Goal: Information Seeking & Learning: Understand process/instructions

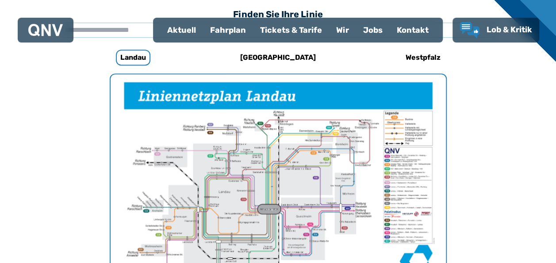
scroll to position [317, 0]
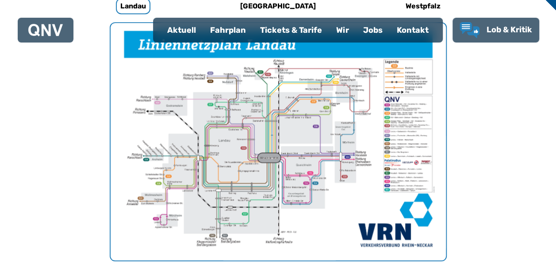
drag, startPoint x: 247, startPoint y: 149, endPoint x: 499, endPoint y: 154, distance: 252.4
click at [499, 154] on div "Finden Sie Ihre Linie x [GEOGRAPHIC_DATA] 532 [GEOGRAPHIC_DATA] - [GEOGRAPHIC_D…" at bounding box center [278, 235] width 453 height 600
click at [181, 168] on img "1 von 1" at bounding box center [279, 141] width 336 height 237
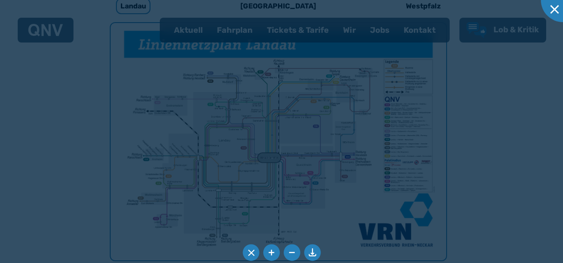
click at [181, 168] on div at bounding box center [281, 131] width 563 height 263
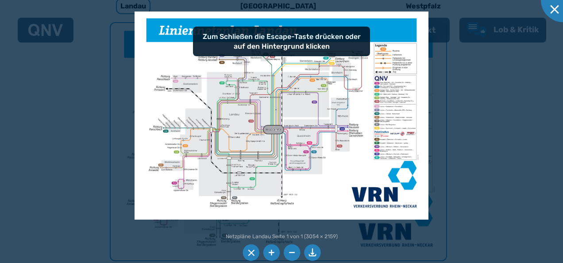
click at [272, 250] on li at bounding box center [271, 252] width 17 height 17
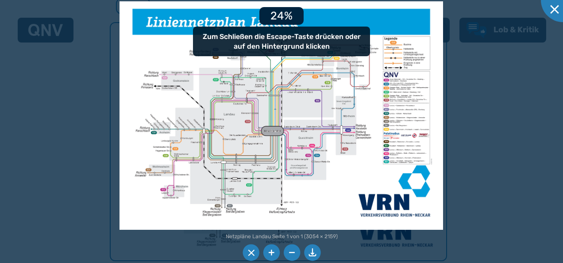
click at [272, 250] on li at bounding box center [271, 252] width 17 height 17
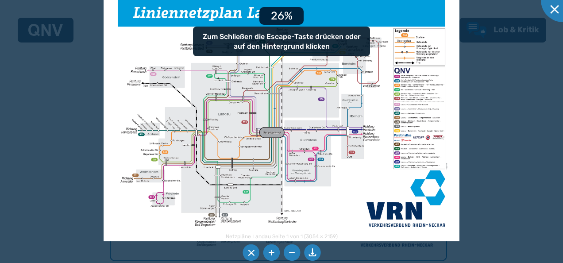
click at [272, 250] on li at bounding box center [271, 252] width 17 height 17
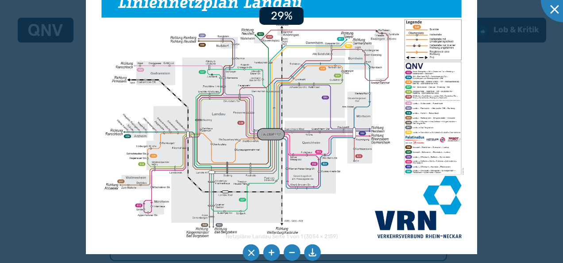
click at [272, 250] on li at bounding box center [271, 252] width 17 height 17
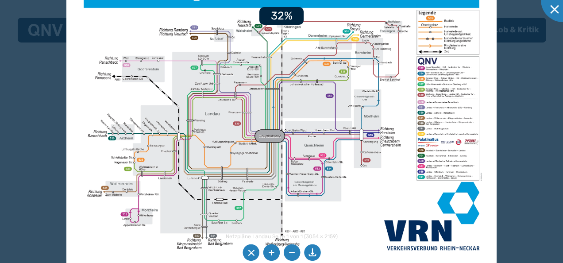
click at [272, 250] on li at bounding box center [271, 252] width 17 height 17
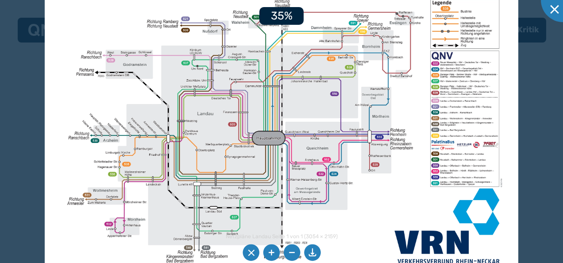
click at [272, 250] on li at bounding box center [271, 252] width 17 height 17
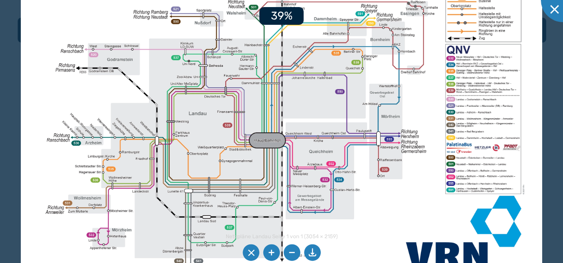
click at [272, 250] on li at bounding box center [271, 252] width 17 height 17
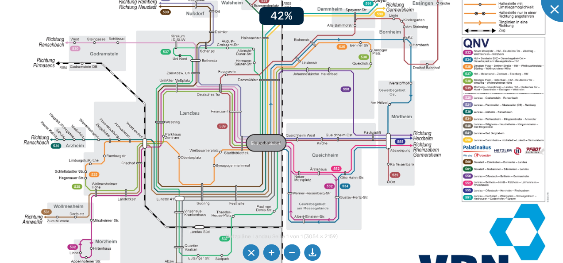
click at [272, 250] on li at bounding box center [271, 252] width 17 height 17
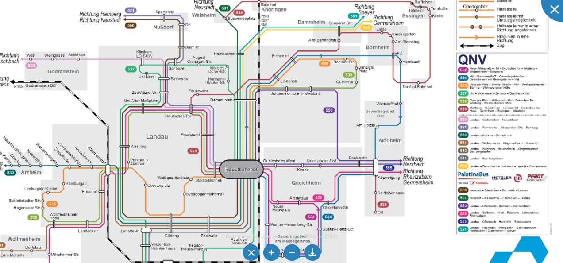
click at [216, 208] on img at bounding box center [258, 139] width 631 height 446
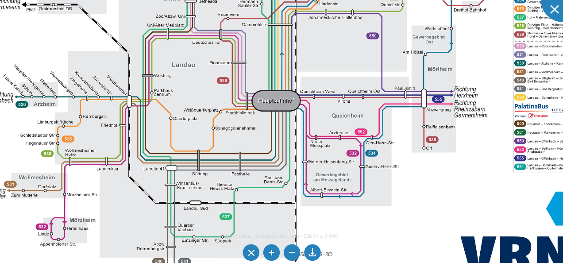
click at [473, 154] on img at bounding box center [295, 67] width 694 height 490
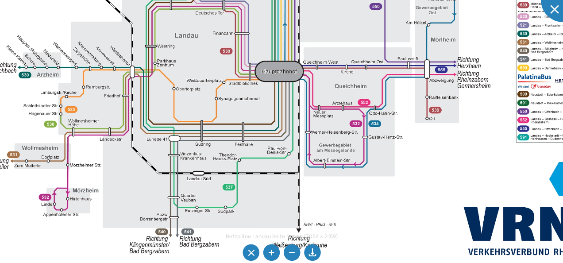
click at [437, 194] on img at bounding box center [298, 38] width 694 height 490
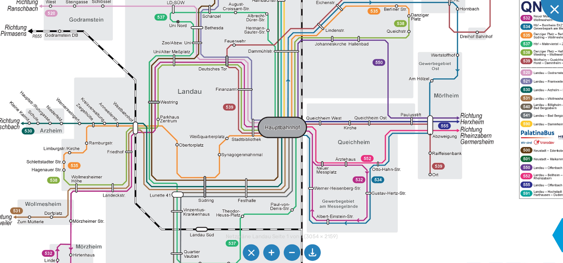
click at [435, 223] on img at bounding box center [301, 94] width 694 height 490
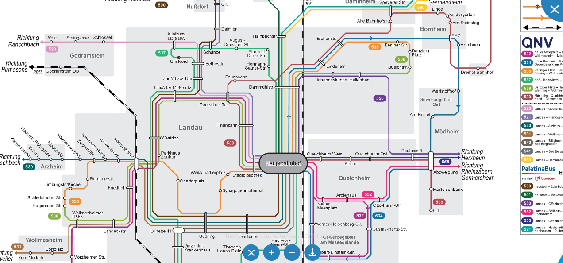
click at [434, 254] on img at bounding box center [302, 130] width 694 height 490
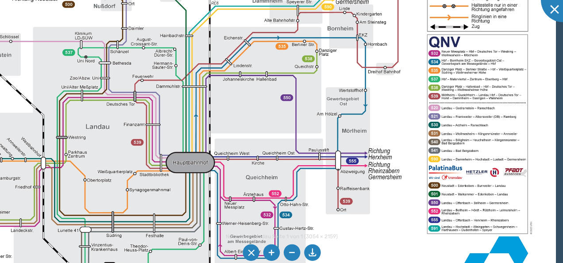
click at [391, 236] on img at bounding box center [209, 129] width 694 height 490
click at [290, 252] on li at bounding box center [291, 252] width 17 height 17
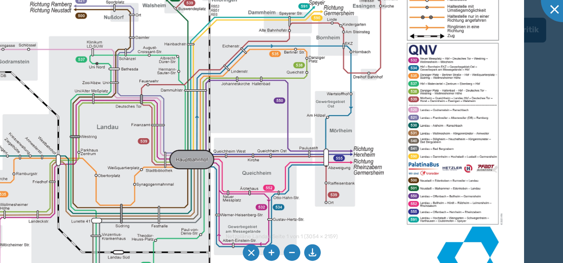
click at [290, 252] on li at bounding box center [291, 252] width 17 height 17
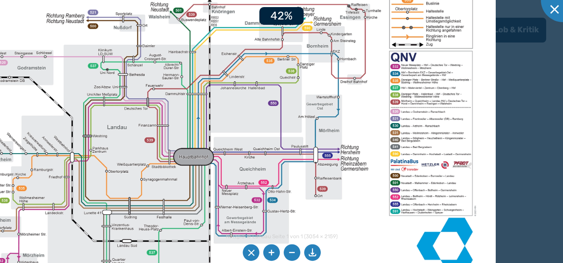
click at [290, 252] on li at bounding box center [291, 252] width 17 height 17
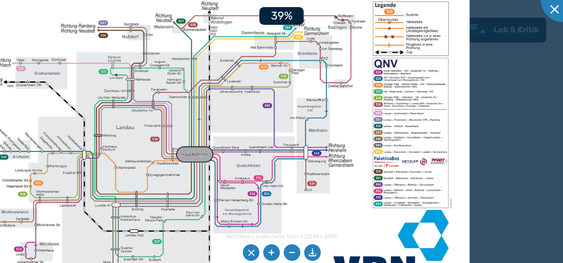
click at [290, 252] on li at bounding box center [291, 252] width 17 height 17
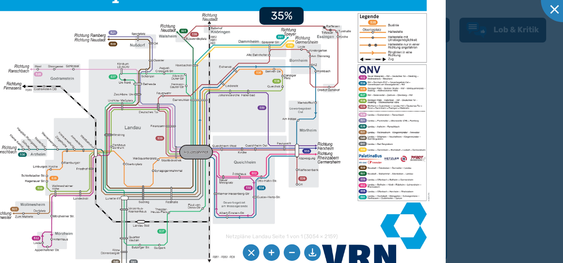
click at [290, 252] on li at bounding box center [291, 252] width 17 height 17
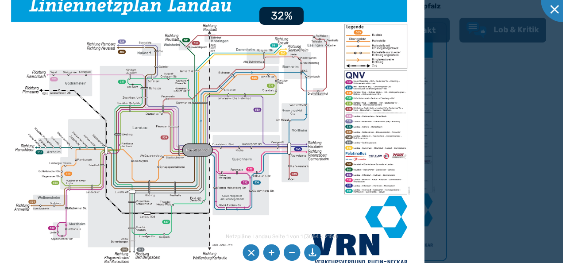
click at [290, 252] on li at bounding box center [291, 252] width 17 height 17
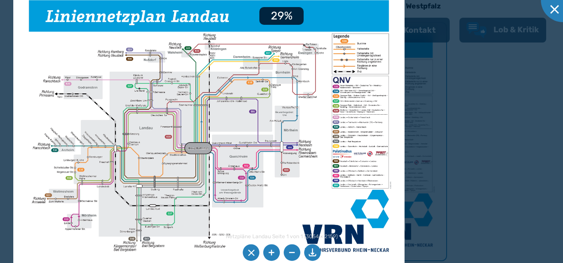
click at [290, 252] on li at bounding box center [291, 252] width 17 height 17
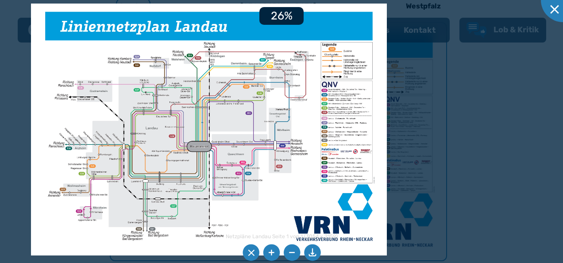
click at [290, 252] on li at bounding box center [291, 252] width 17 height 17
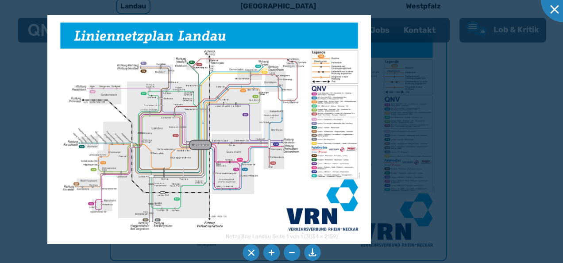
click at [290, 252] on li at bounding box center [291, 252] width 17 height 17
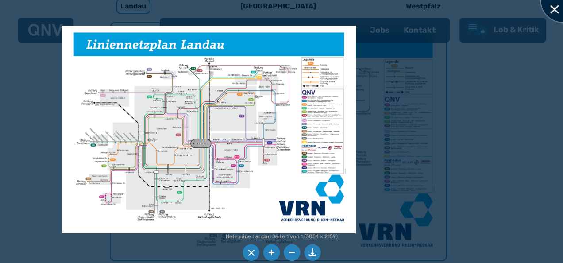
click at [556, 8] on div at bounding box center [563, 0] width 44 height 44
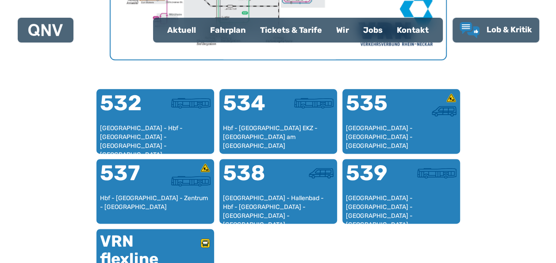
scroll to position [538, 0]
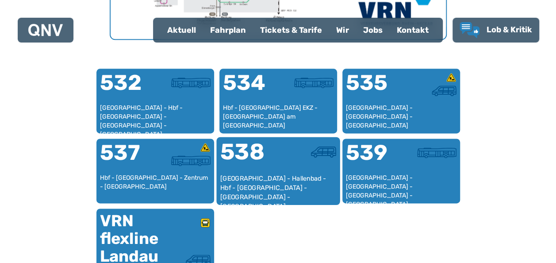
click at [263, 165] on div "538" at bounding box center [249, 157] width 58 height 33
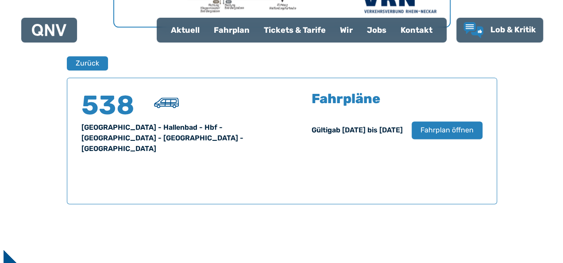
scroll to position [583, 0]
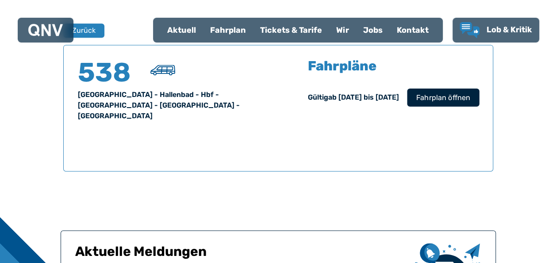
click at [444, 98] on span "Fahrplan öffnen" at bounding box center [443, 97] width 54 height 11
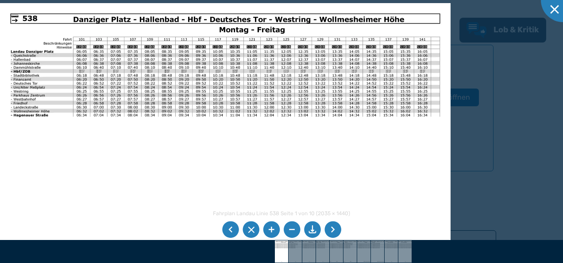
click at [272, 229] on li at bounding box center [271, 229] width 17 height 17
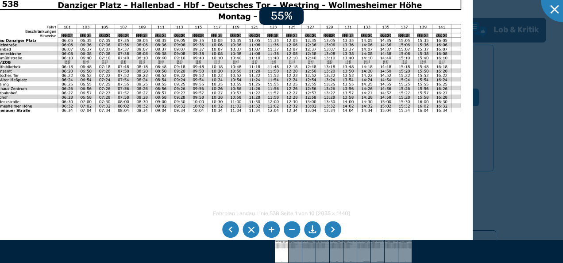
click at [272, 229] on li at bounding box center [271, 229] width 17 height 17
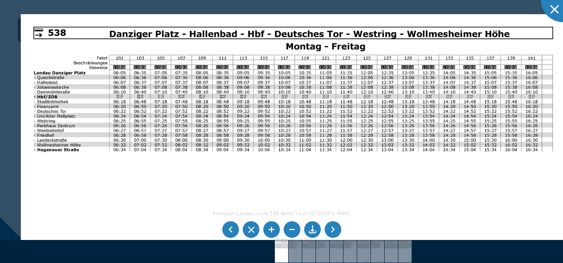
click at [257, 178] on img at bounding box center [293, 207] width 545 height 386
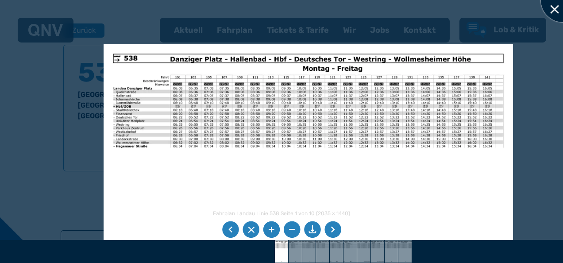
click at [555, 10] on div at bounding box center [563, 0] width 44 height 44
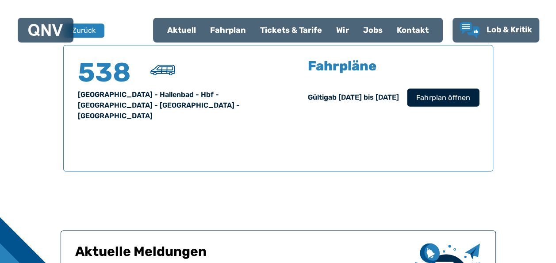
click at [447, 94] on span "Fahrplan öffnen" at bounding box center [443, 97] width 54 height 11
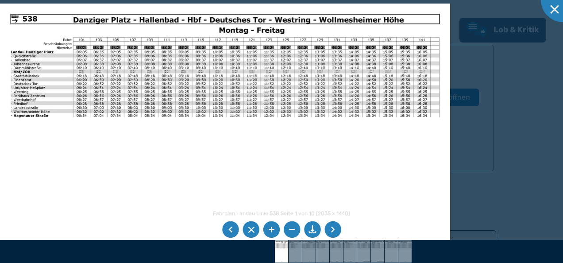
click at [334, 224] on li at bounding box center [332, 229] width 17 height 17
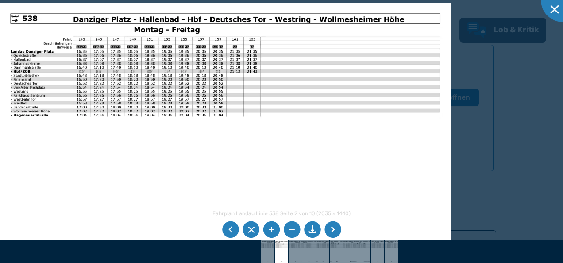
click at [332, 233] on li at bounding box center [332, 229] width 17 height 17
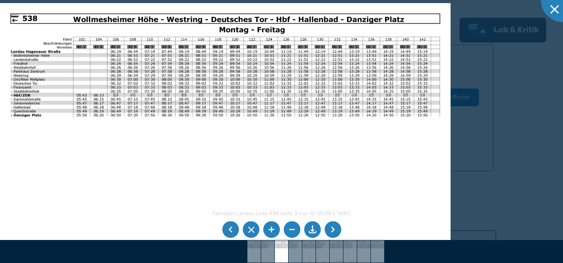
click at [332, 230] on li at bounding box center [332, 229] width 17 height 17
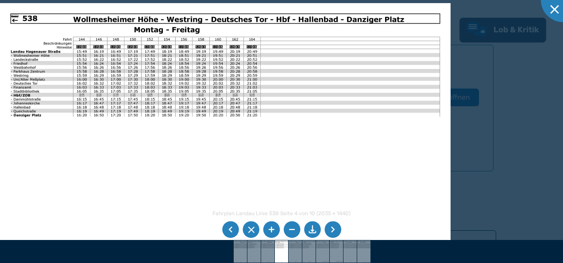
click at [331, 230] on li at bounding box center [332, 229] width 17 height 17
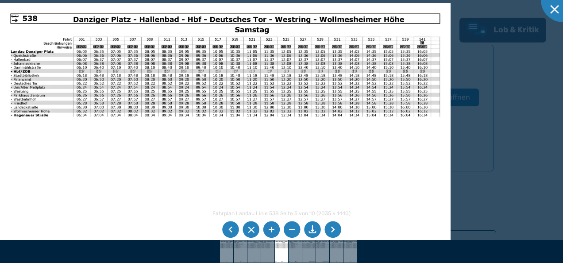
click at [331, 230] on li at bounding box center [332, 229] width 17 height 17
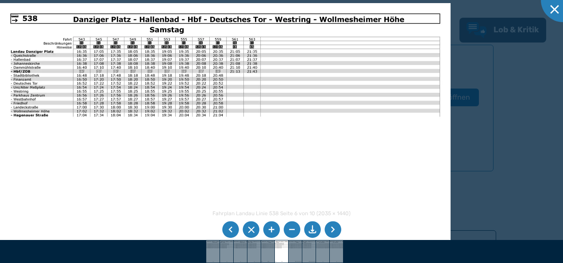
click at [333, 230] on li at bounding box center [332, 229] width 17 height 17
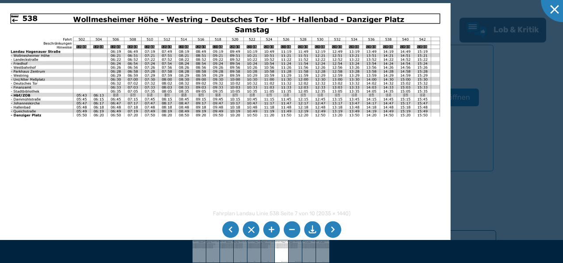
click at [336, 226] on li at bounding box center [332, 229] width 17 height 17
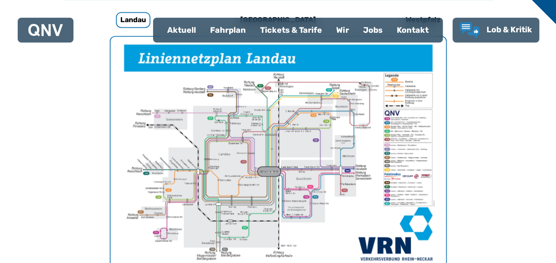
scroll to position [317, 0]
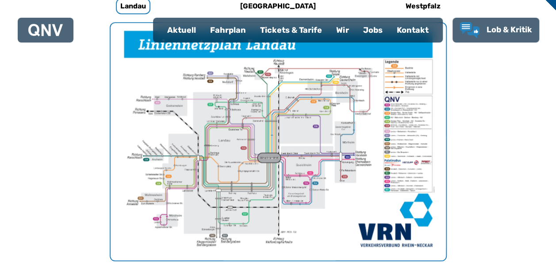
click at [396, 139] on img "1 von 1" at bounding box center [279, 141] width 336 height 237
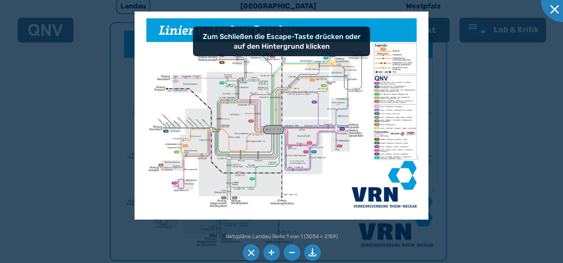
click at [275, 251] on li at bounding box center [271, 252] width 17 height 17
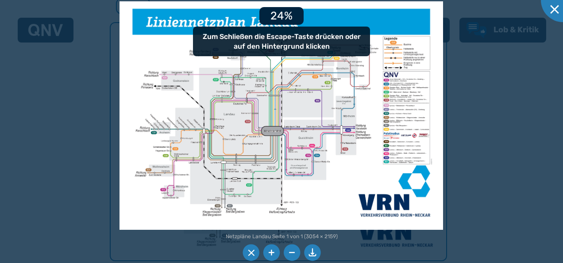
click at [275, 251] on li at bounding box center [271, 252] width 17 height 17
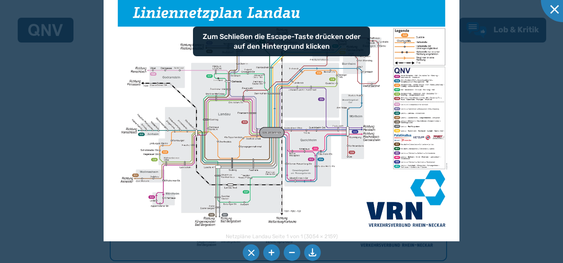
click at [275, 251] on li at bounding box center [271, 252] width 17 height 17
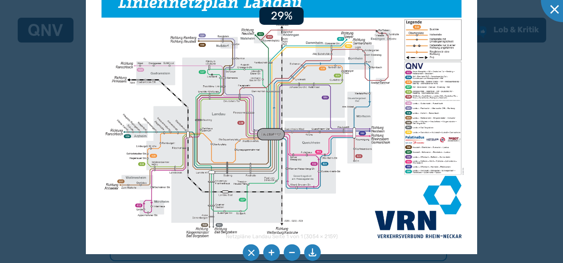
click at [275, 251] on li at bounding box center [271, 252] width 17 height 17
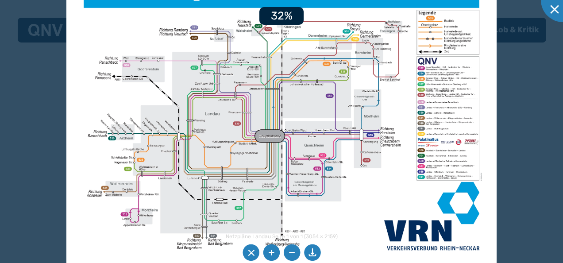
click at [275, 252] on li at bounding box center [271, 252] width 17 height 17
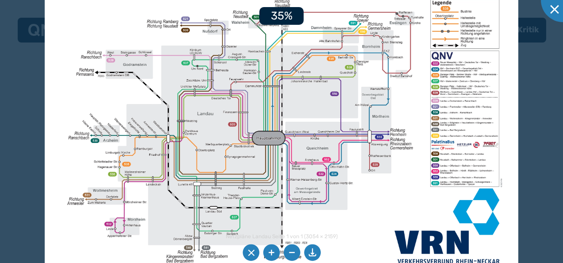
click at [274, 252] on li at bounding box center [271, 252] width 17 height 17
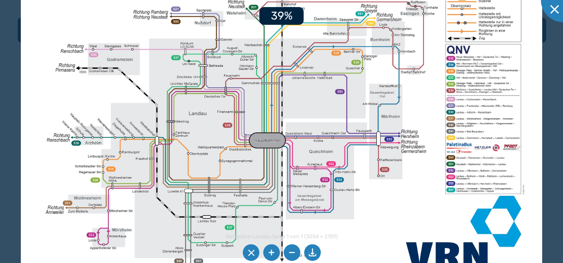
click at [274, 252] on li at bounding box center [271, 252] width 17 height 17
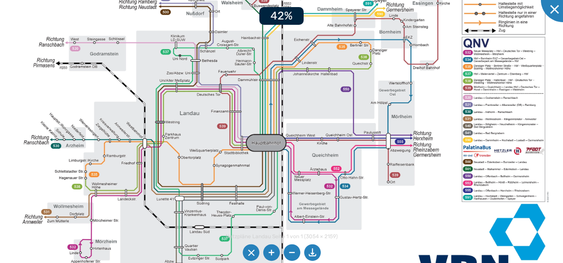
click at [274, 252] on li at bounding box center [271, 252] width 17 height 17
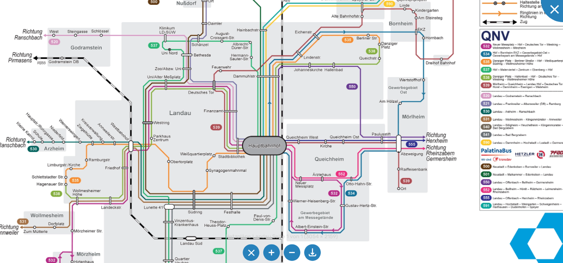
click at [499, 81] on img at bounding box center [281, 115] width 631 height 446
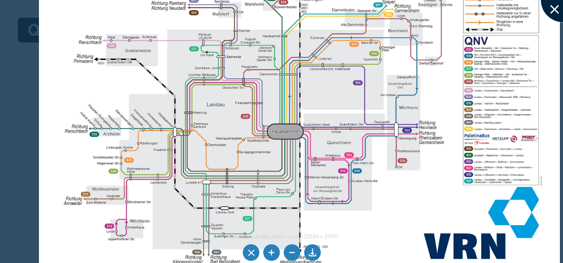
click at [556, 9] on div at bounding box center [563, 0] width 44 height 44
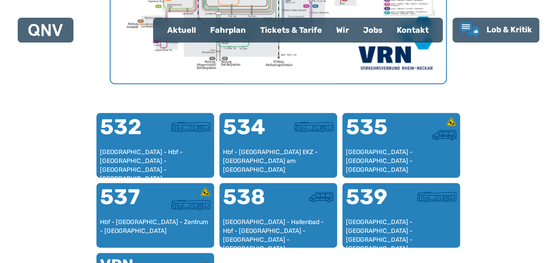
scroll to position [538, 0]
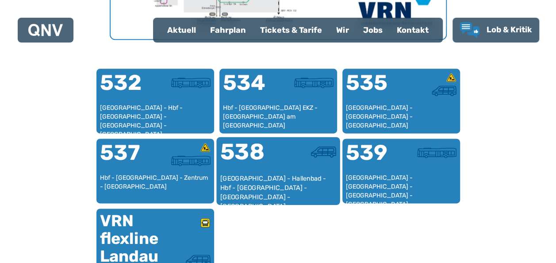
click at [268, 187] on div "[GEOGRAPHIC_DATA] - Hallenbad - Hbf - [GEOGRAPHIC_DATA] - [GEOGRAPHIC_DATA] - […" at bounding box center [278, 187] width 116 height 27
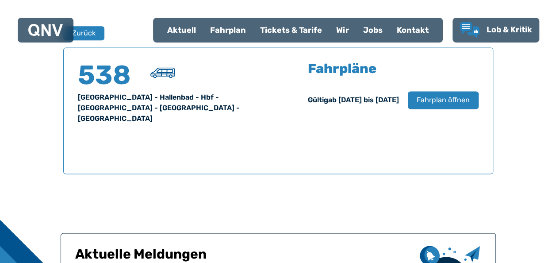
scroll to position [583, 0]
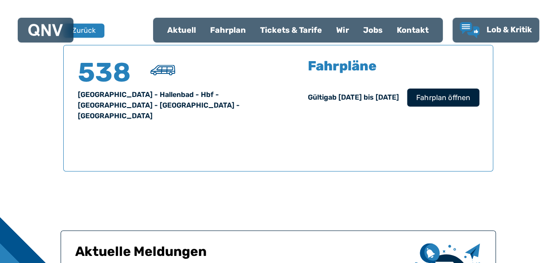
click at [439, 92] on span "Fahrplan öffnen" at bounding box center [443, 97] width 54 height 11
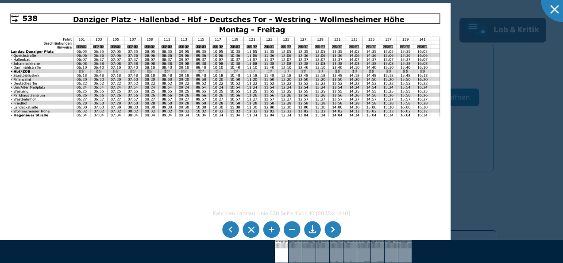
click at [336, 230] on li at bounding box center [332, 229] width 17 height 17
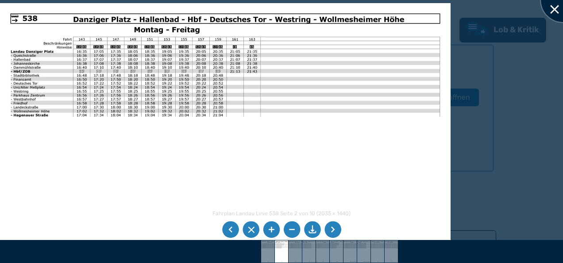
click at [556, 6] on div at bounding box center [563, 0] width 44 height 44
